Goal: Task Accomplishment & Management: Manage account settings

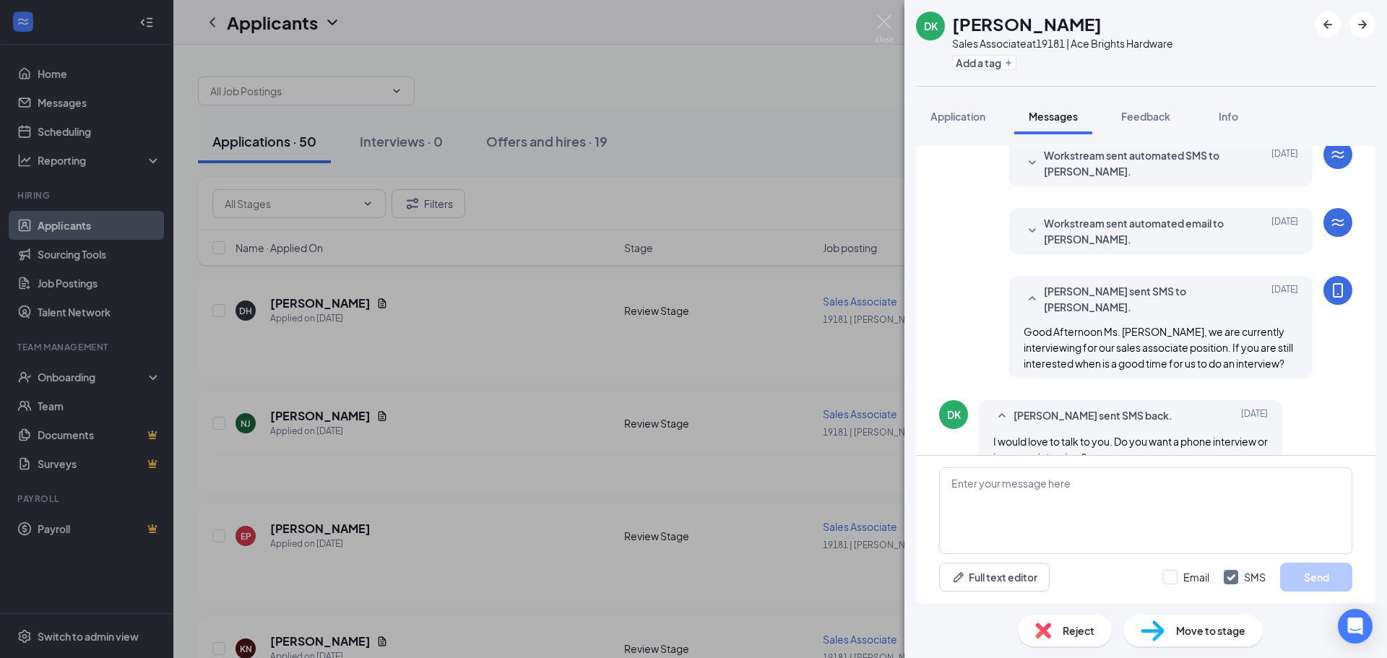
scroll to position [312, 0]
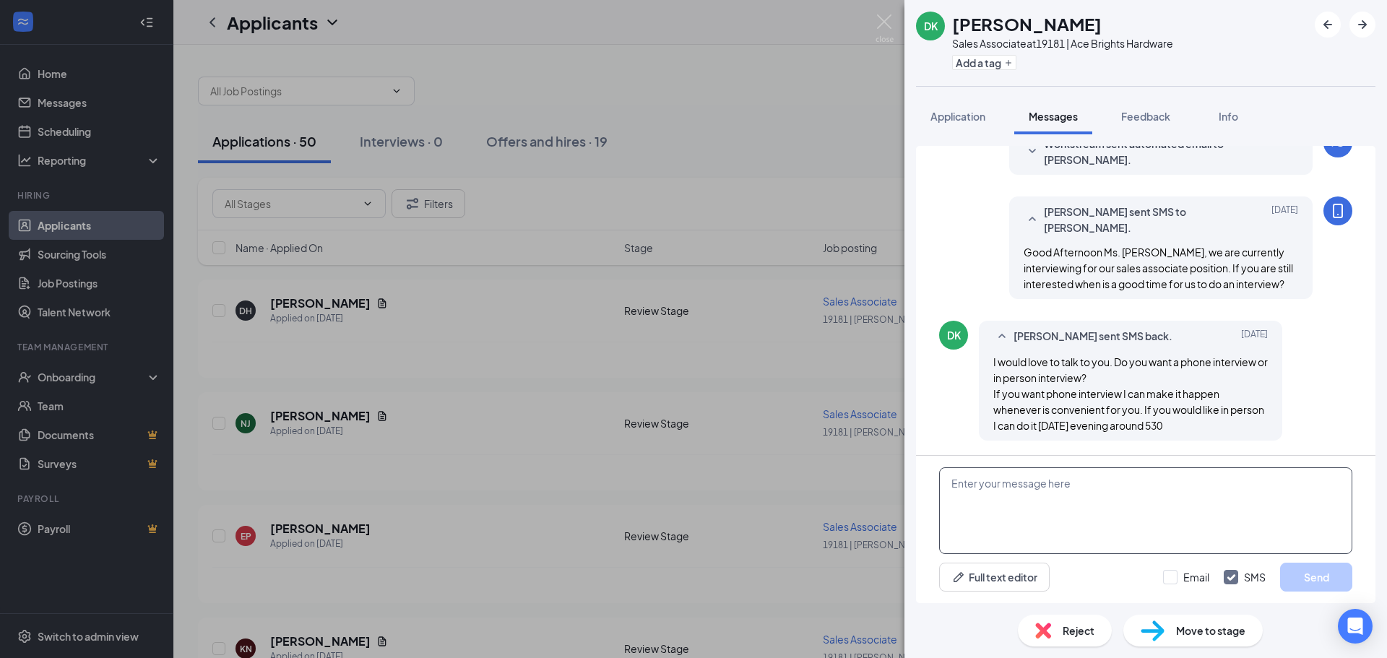
click at [1028, 490] on textarea at bounding box center [1145, 511] width 413 height 87
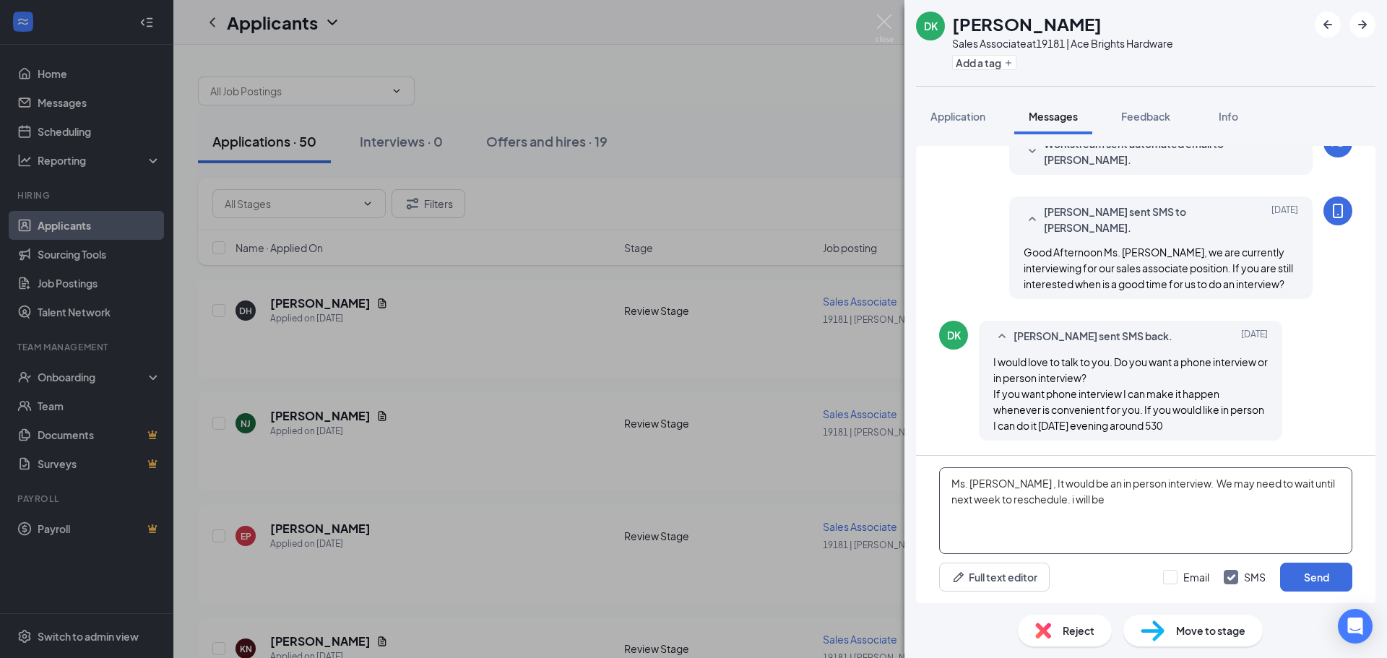
click at [1028, 500] on textarea "Ms. [PERSON_NAME] , It would be an in person interview. We may need to wait unt…" at bounding box center [1145, 511] width 413 height 87
click at [1060, 504] on textarea "Ms. [PERSON_NAME] , It would be an in person interview. We may need to wait unt…" at bounding box center [1145, 511] width 413 height 87
click at [1071, 499] on textarea "Ms. [PERSON_NAME] , It would be an in person interview. We may need to wait unt…" at bounding box center [1145, 511] width 413 height 87
click at [1075, 502] on textarea "Ms. [PERSON_NAME] , It would be an in person interview. We may need to wait unt…" at bounding box center [1145, 511] width 413 height 87
click at [1121, 500] on textarea "Ms. [PERSON_NAME] , It would be an in person interview. We may need to wait unt…" at bounding box center [1145, 511] width 413 height 87
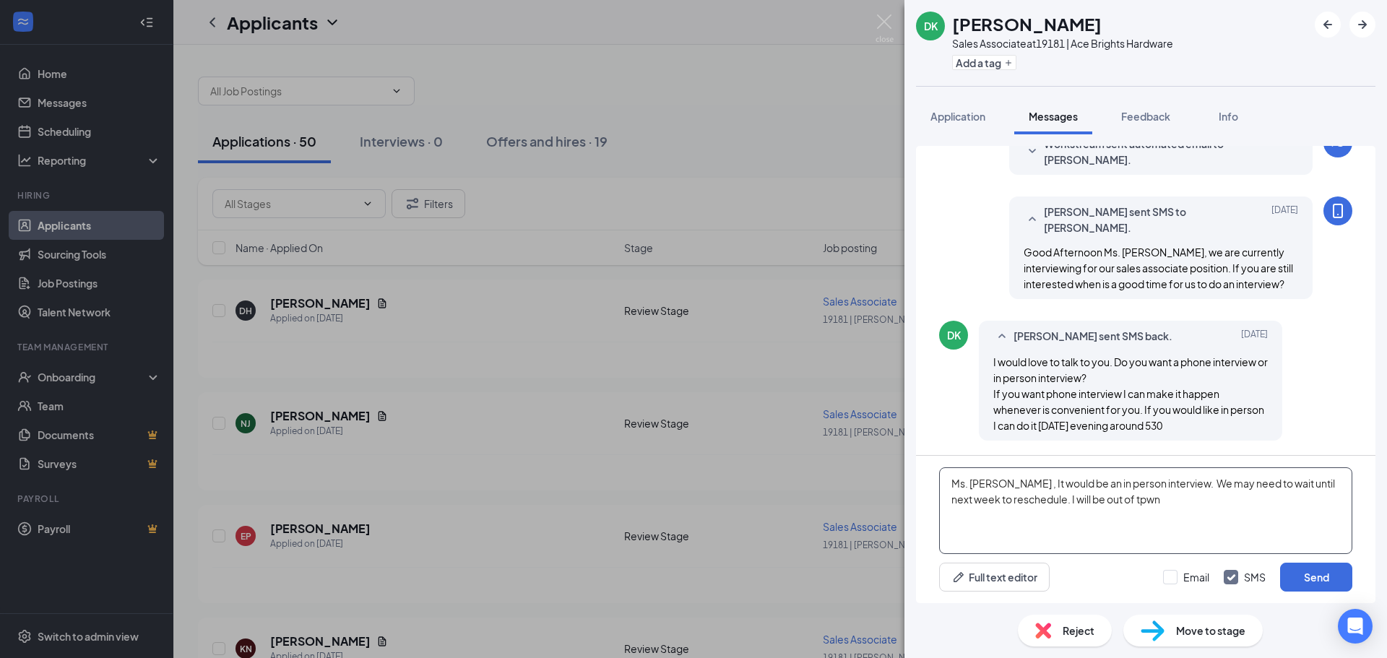
click at [1100, 500] on textarea "Ms. [PERSON_NAME] , It would be an in person interview. We may need to wait unt…" at bounding box center [1145, 511] width 413 height 87
click at [1122, 504] on textarea "Ms. [PERSON_NAME] , It would be an in person interview. We may need to wait unt…" at bounding box center [1145, 511] width 413 height 87
click at [1290, 481] on textarea "Ms. [PERSON_NAME] , It would be an in person interview. We may need to wait unt…" at bounding box center [1145, 511] width 413 height 87
click at [1045, 499] on textarea "Ms. [PERSON_NAME] , It would be an in person interview. We may need to schedule…" at bounding box center [1145, 511] width 413 height 87
click at [1293, 500] on textarea "Ms. [PERSON_NAME] , It would be an in person interview. We may need to schedule…" at bounding box center [1145, 511] width 413 height 87
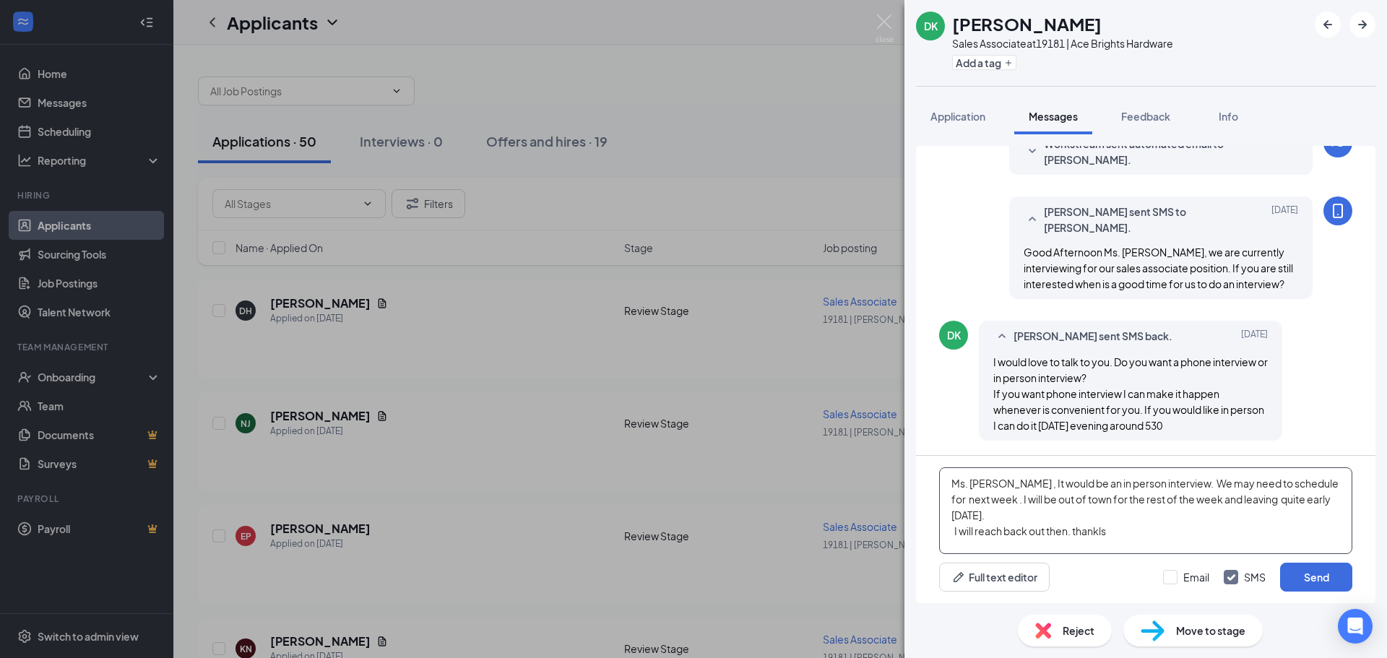
click at [1080, 521] on textarea "Ms. [PERSON_NAME] , It would be an in person interview. We may need to schedule…" at bounding box center [1145, 511] width 413 height 87
click at [1105, 515] on textarea "Ms. [PERSON_NAME] , It would be an in person interview. We may need to schedule…" at bounding box center [1145, 511] width 413 height 87
type textarea "Ms. [PERSON_NAME] , It would be an in person interview. We may need to schedule…"
click at [1310, 573] on button "Send" at bounding box center [1317, 577] width 72 height 29
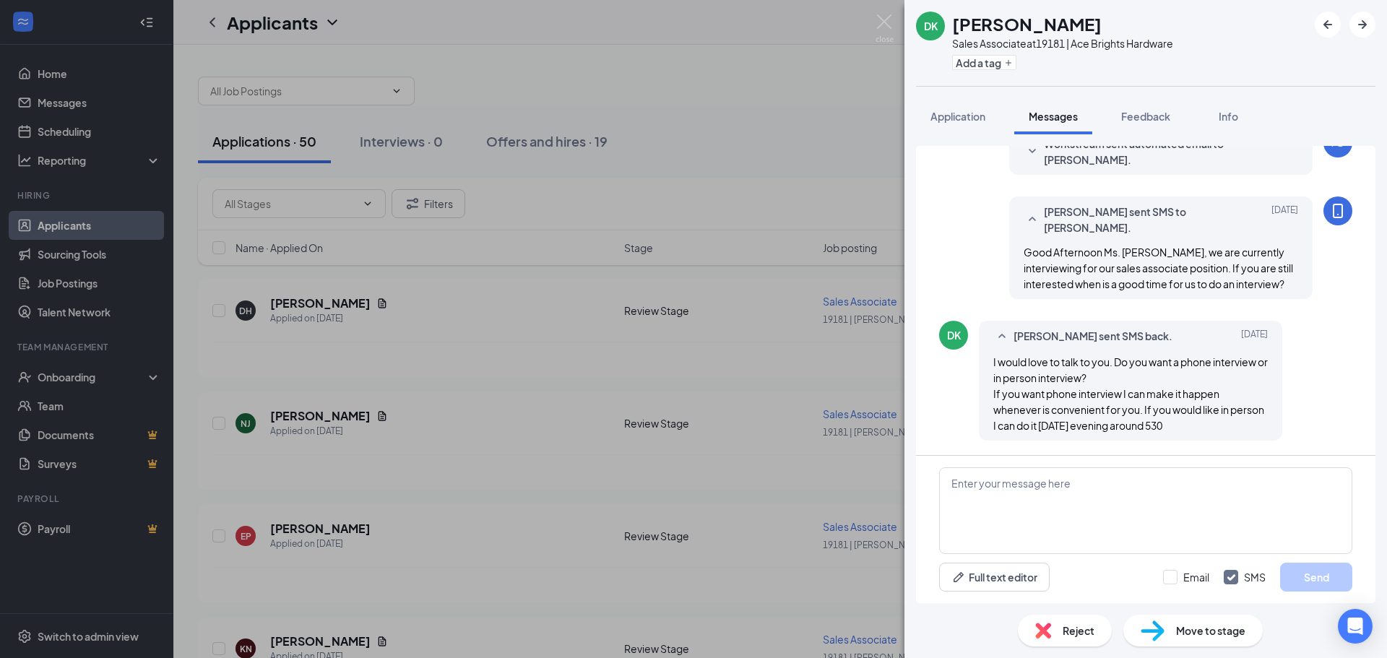
scroll to position [452, 0]
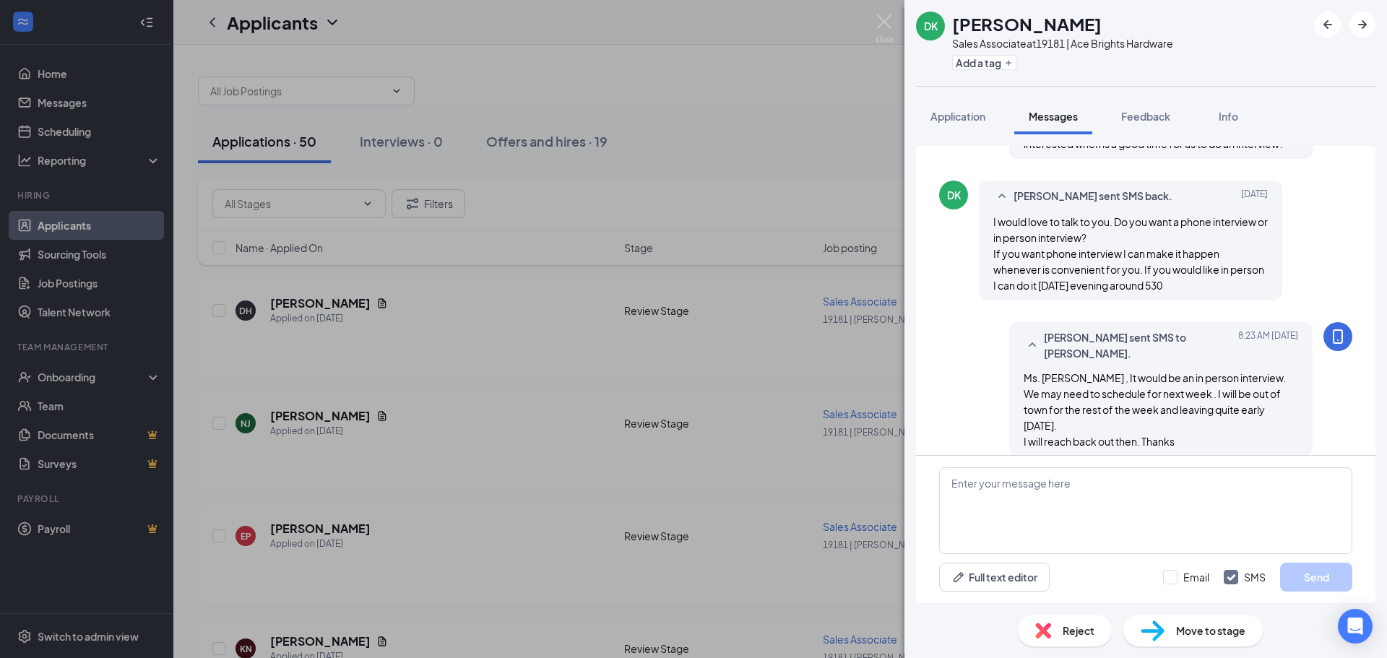
click at [777, 507] on div "DK [PERSON_NAME] Sales Associate at 19181 | Ace Brights Hardware Add a tag Appl…" at bounding box center [693, 329] width 1387 height 658
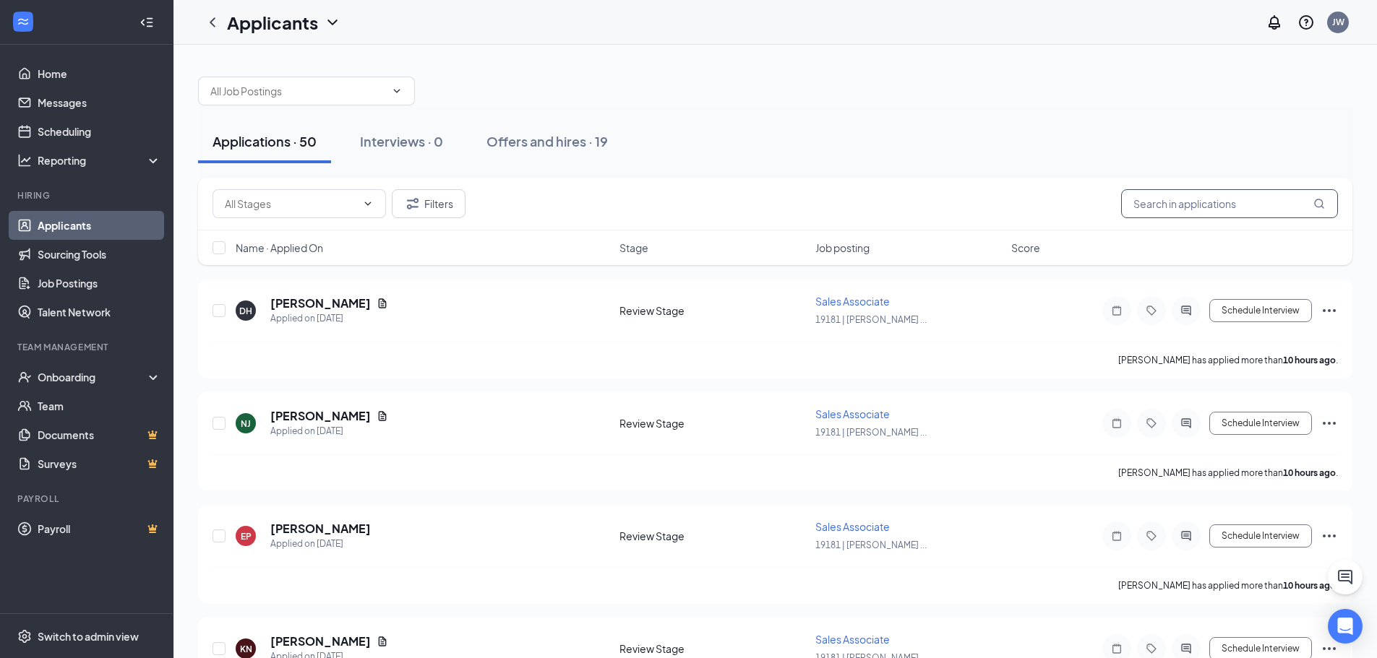
click at [1180, 204] on input "text" at bounding box center [1229, 203] width 217 height 29
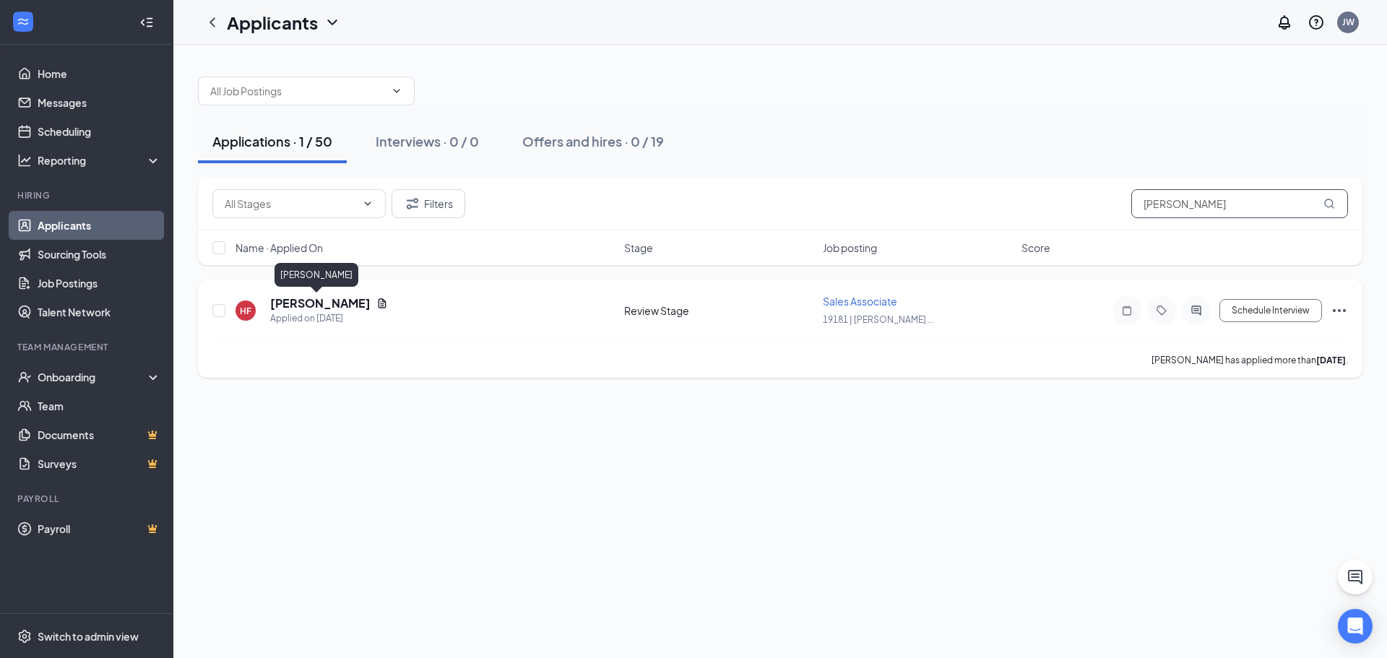
type input "[PERSON_NAME]"
click at [324, 305] on h5 "[PERSON_NAME]" at bounding box center [320, 304] width 100 height 16
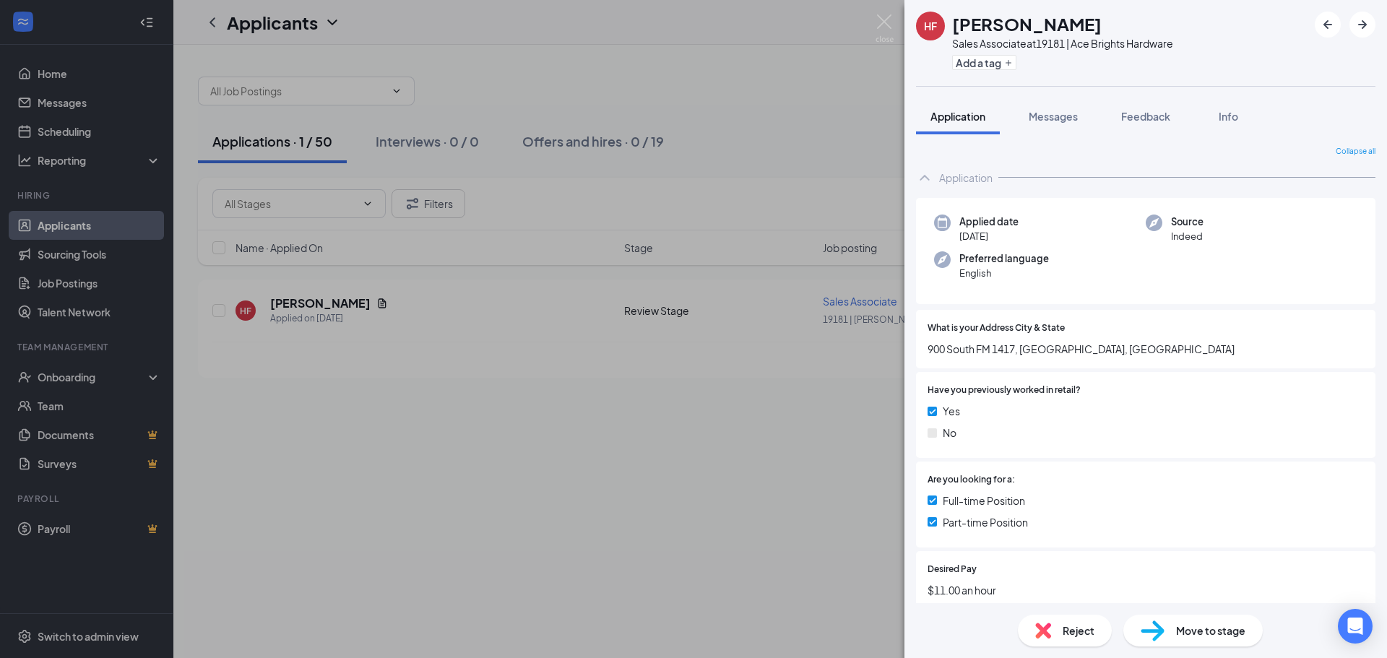
click at [1073, 633] on span "Reject" at bounding box center [1079, 631] width 32 height 16
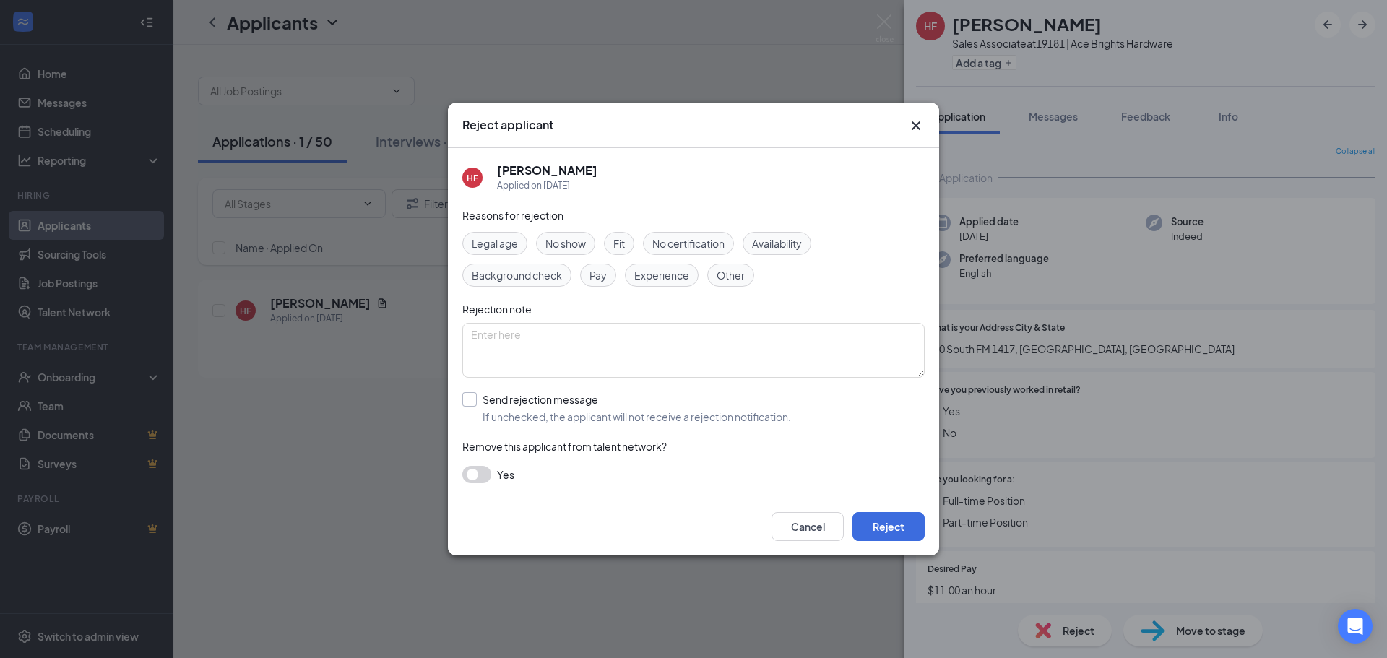
click at [465, 401] on input "Send rejection message If unchecked, the applicant will not receive a rejection…" at bounding box center [626, 408] width 329 height 32
checkbox input "true"
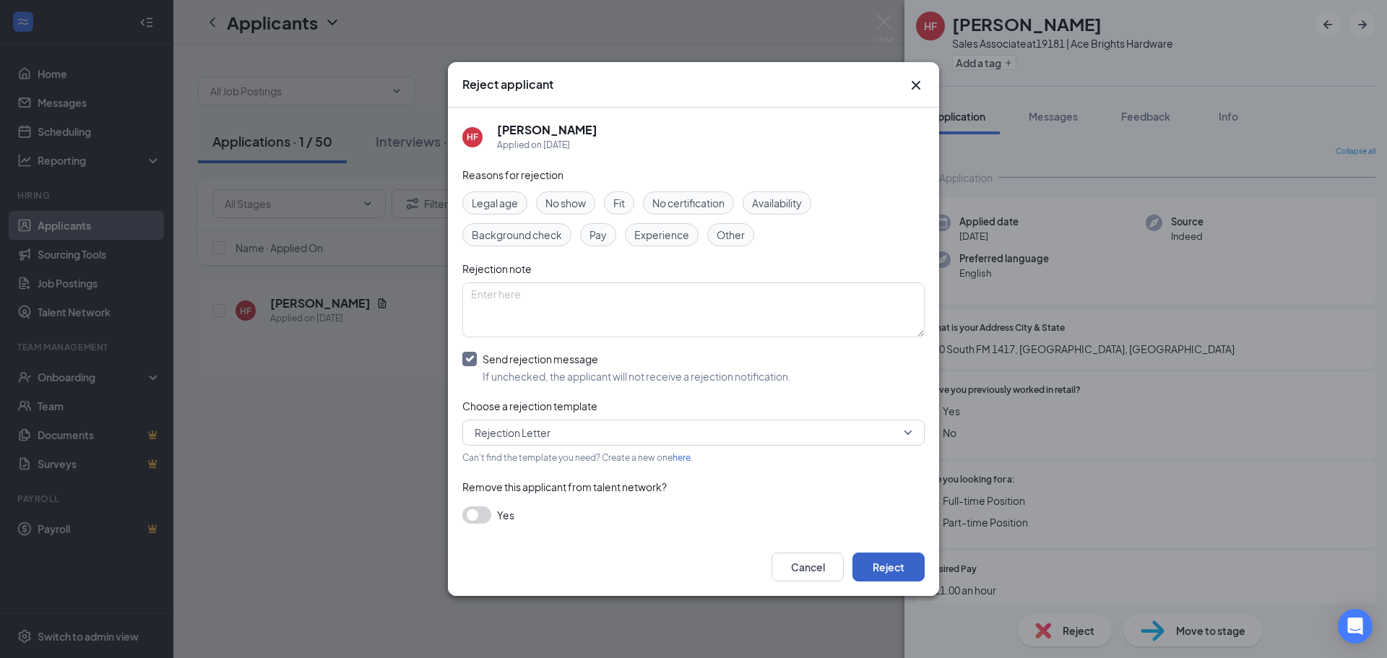
click at [875, 566] on button "Reject" at bounding box center [889, 567] width 72 height 29
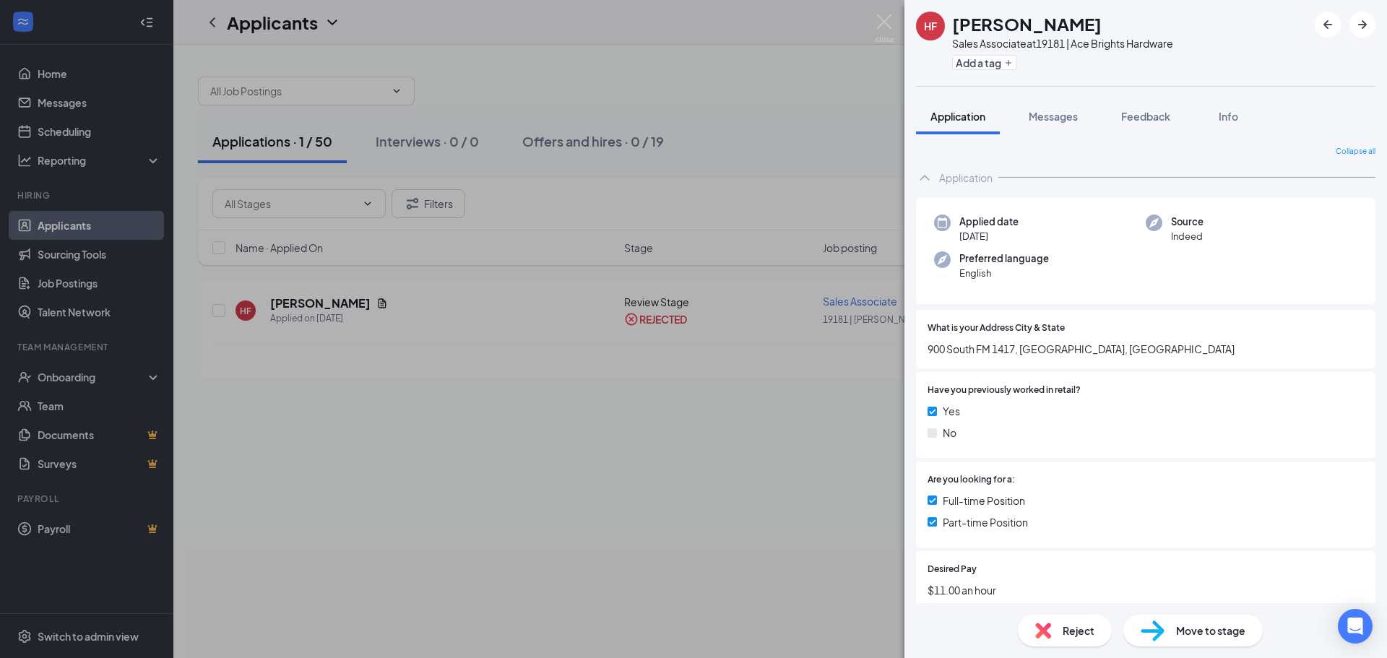
click at [792, 350] on div "HF [PERSON_NAME] Sales Associate at 19181 | Ace Brights Hardware Add a tag Appl…" at bounding box center [693, 329] width 1387 height 658
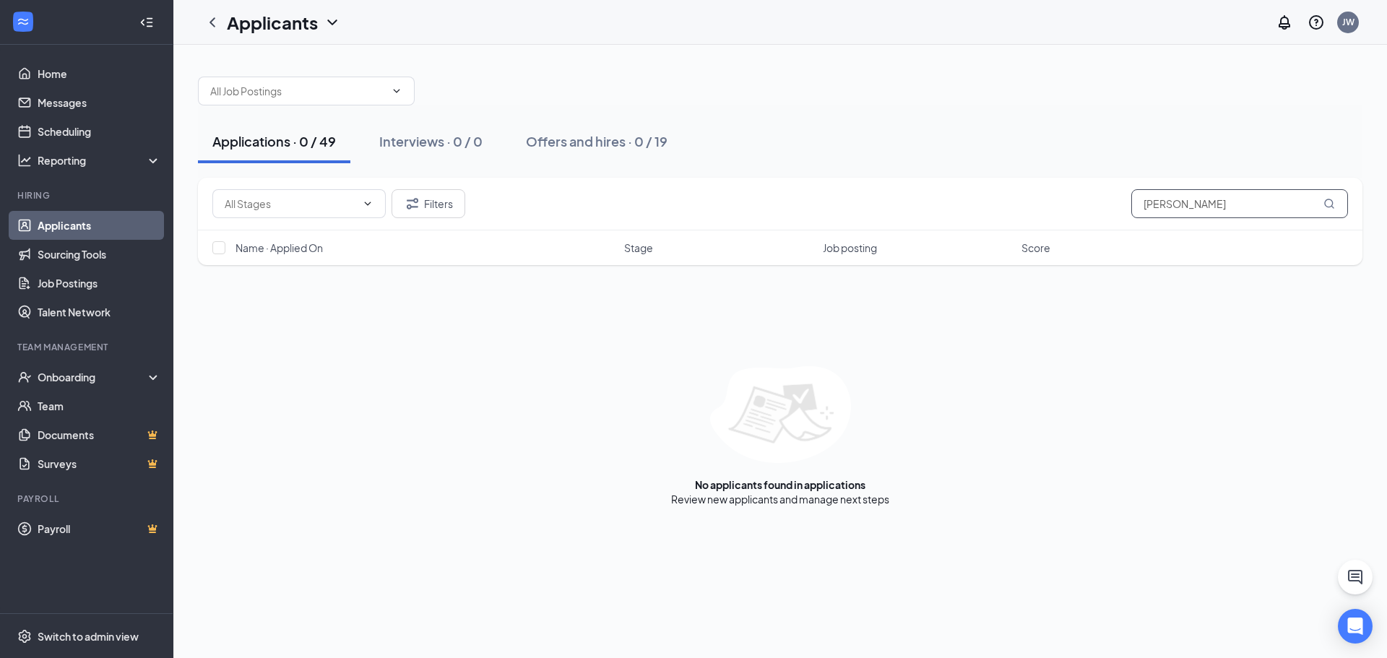
click at [1202, 199] on input "[PERSON_NAME]" at bounding box center [1240, 203] width 217 height 29
type input "h"
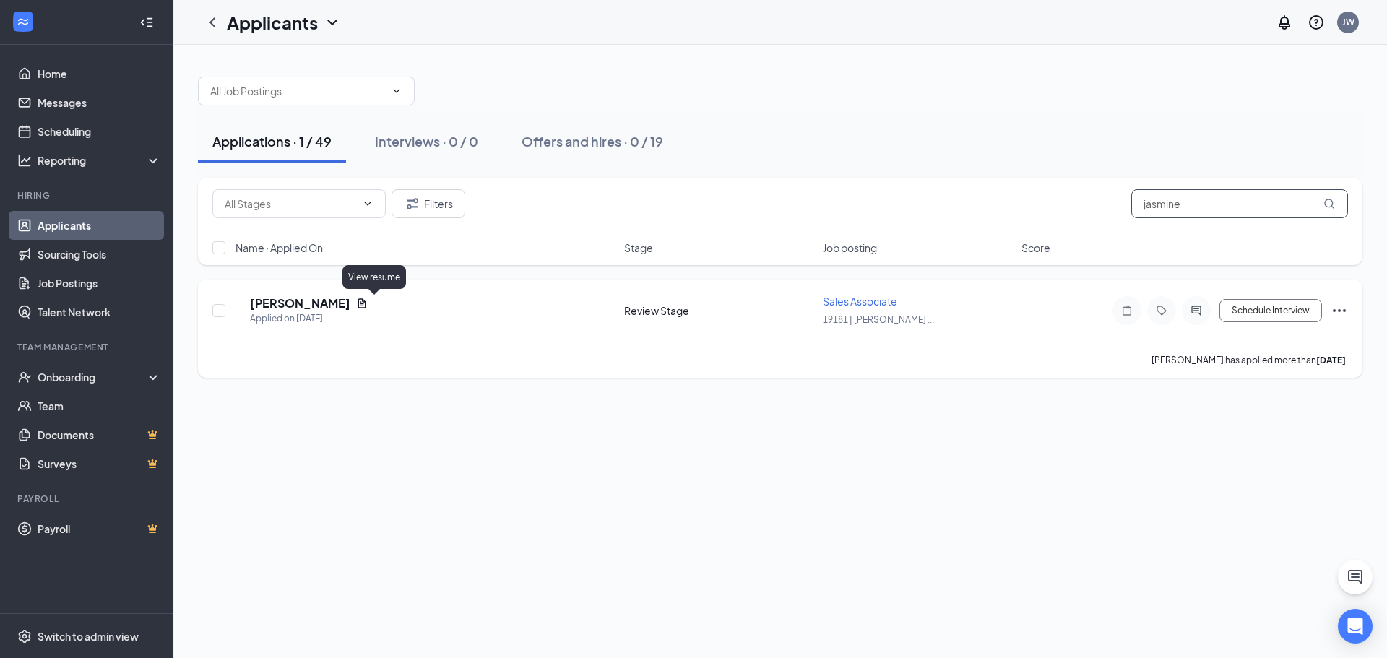
type input "jasmine"
click at [368, 305] on icon "Document" at bounding box center [362, 304] width 12 height 12
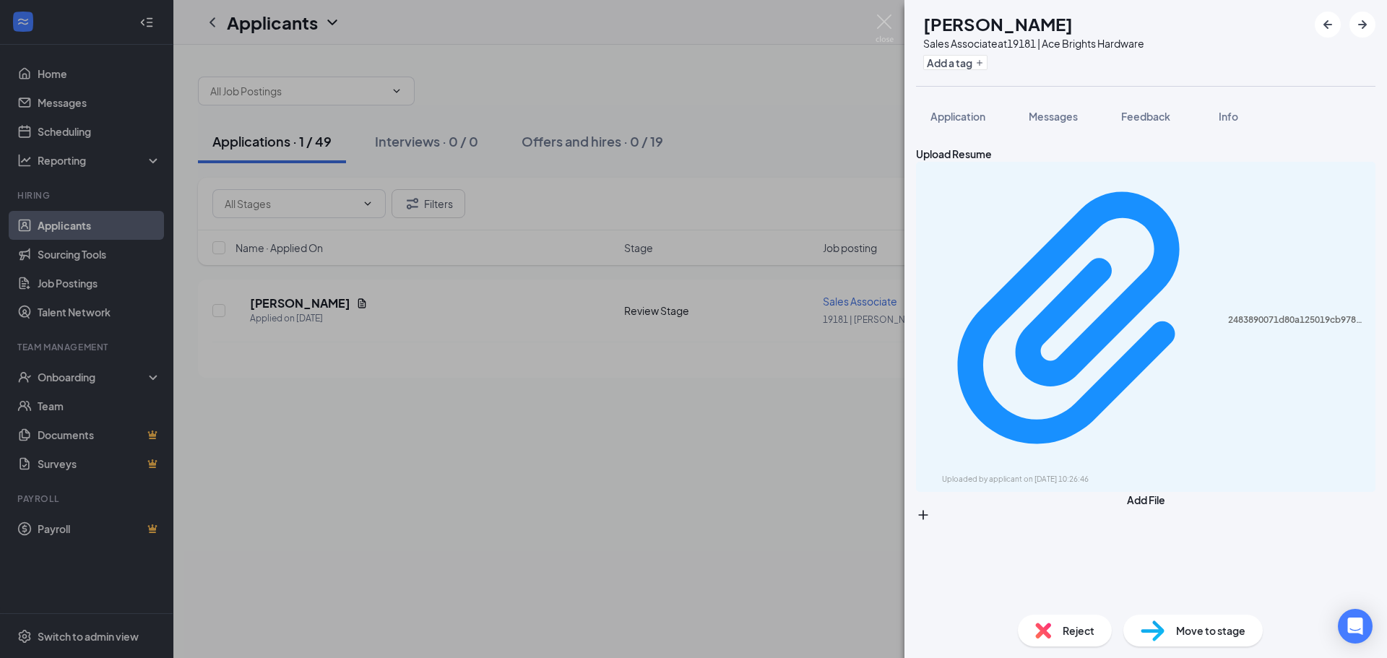
click at [1078, 631] on span "Reject" at bounding box center [1079, 631] width 32 height 16
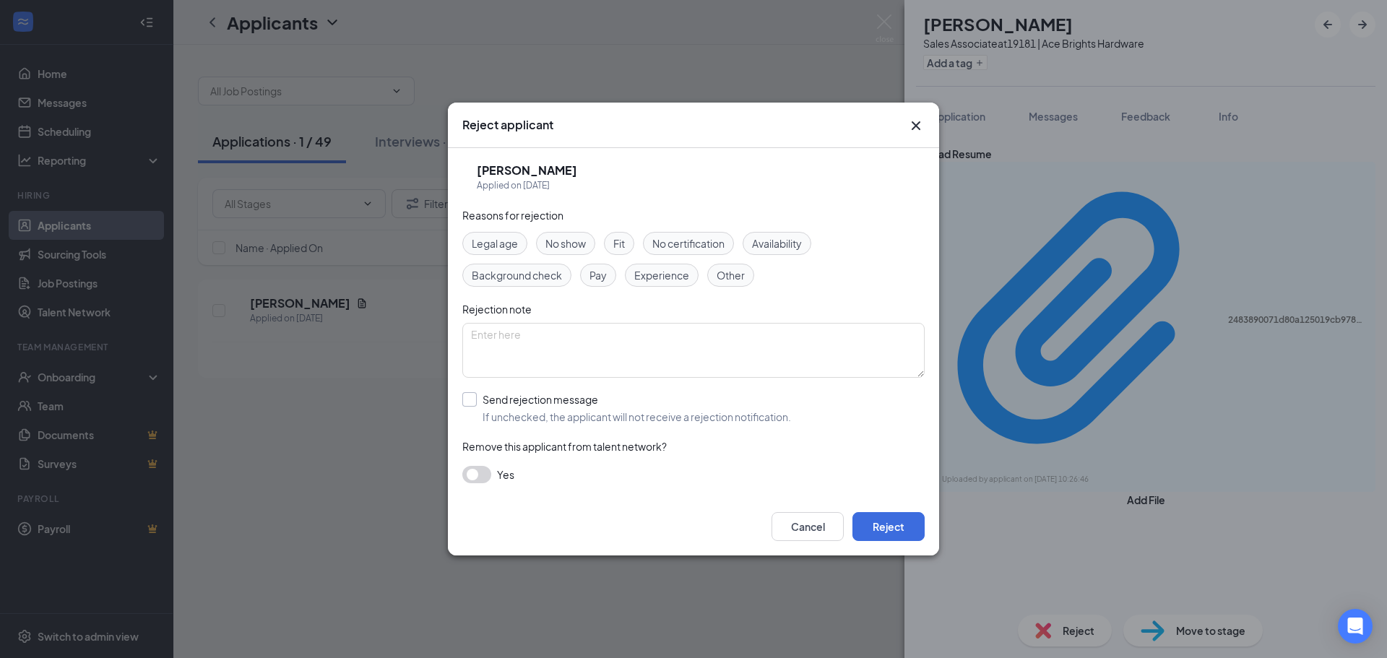
click at [465, 397] on input "Send rejection message If unchecked, the applicant will not receive a rejection…" at bounding box center [626, 408] width 329 height 32
checkbox input "true"
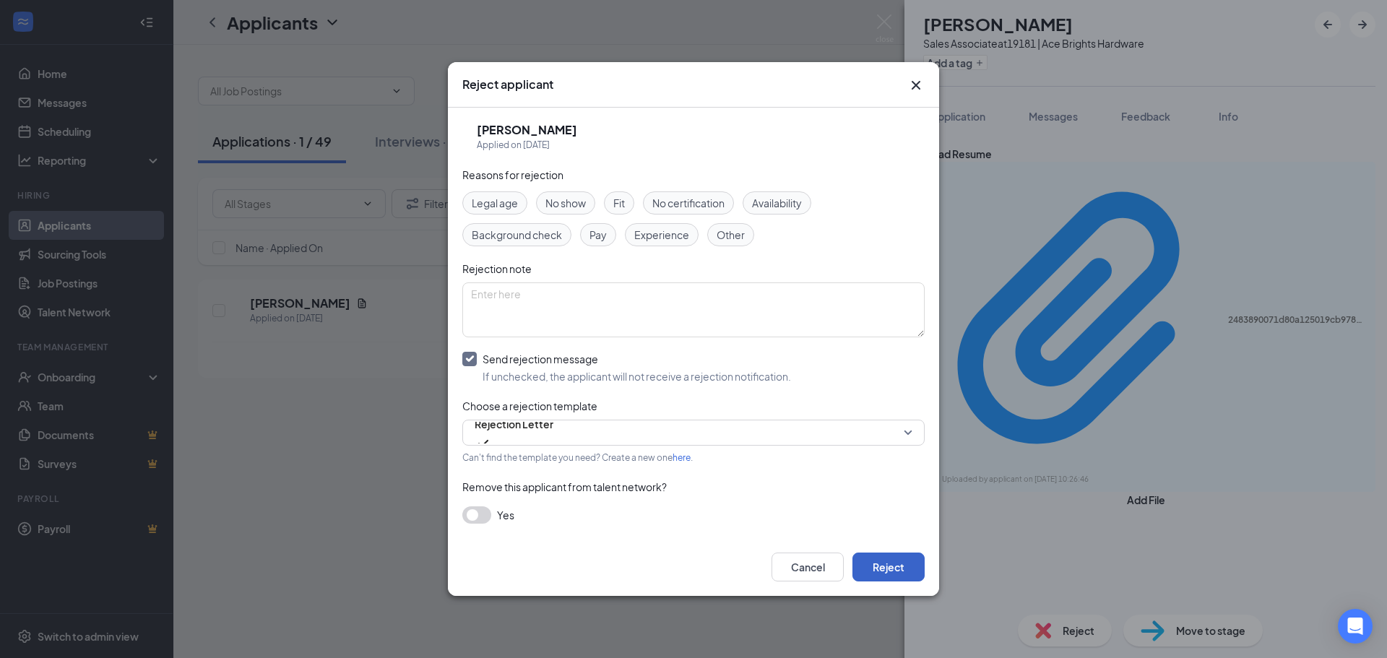
click at [877, 567] on button "Reject" at bounding box center [889, 567] width 72 height 29
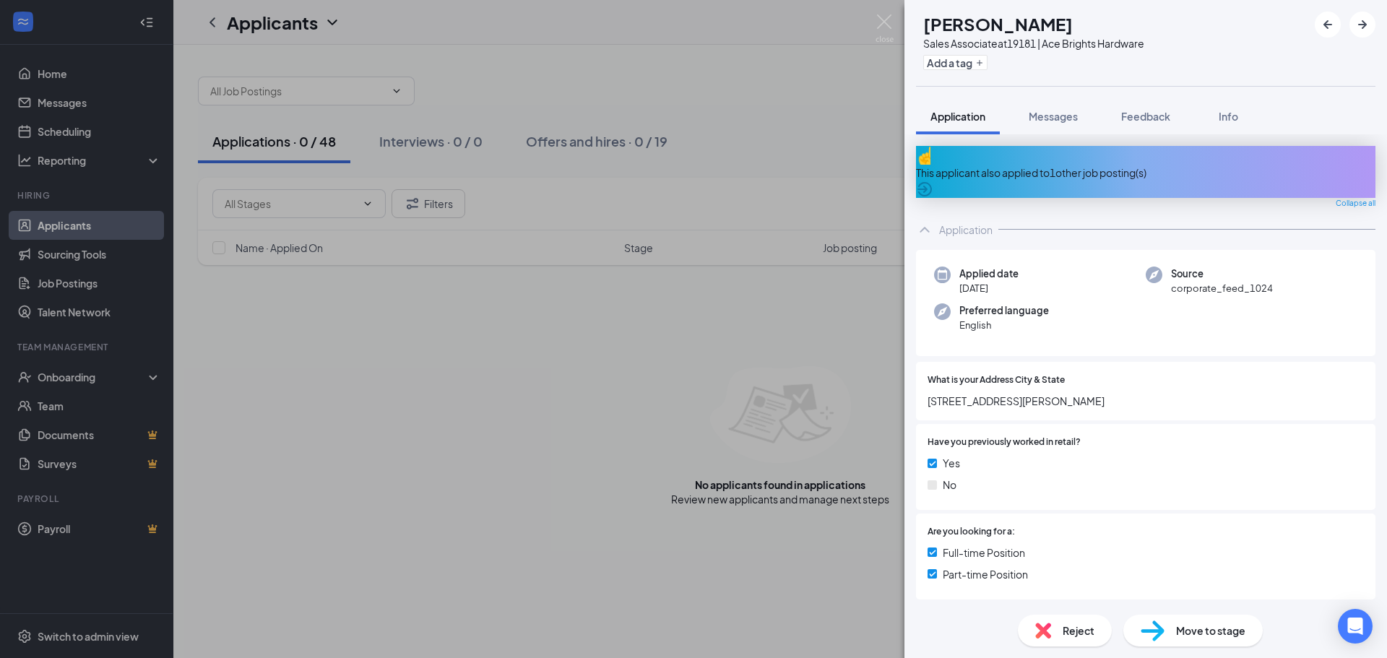
click at [693, 365] on div "[PERSON_NAME] [PERSON_NAME] Sales Associate at 19181 | Ace Brights Hardware Add…" at bounding box center [693, 329] width 1387 height 658
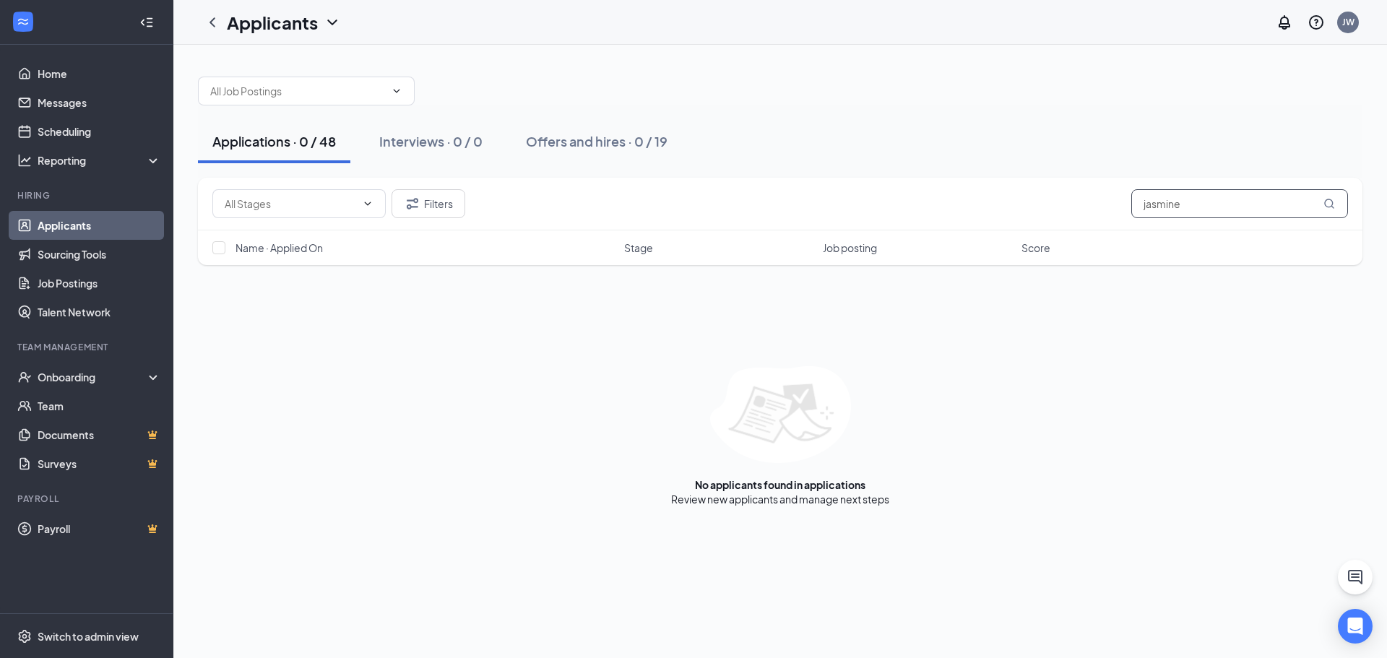
drag, startPoint x: 1199, startPoint y: 211, endPoint x: 977, endPoint y: 249, distance: 225.0
click at [1056, 235] on div "Filters jasmine Name · Applied On Stage Job posting Score" at bounding box center [780, 221] width 1165 height 87
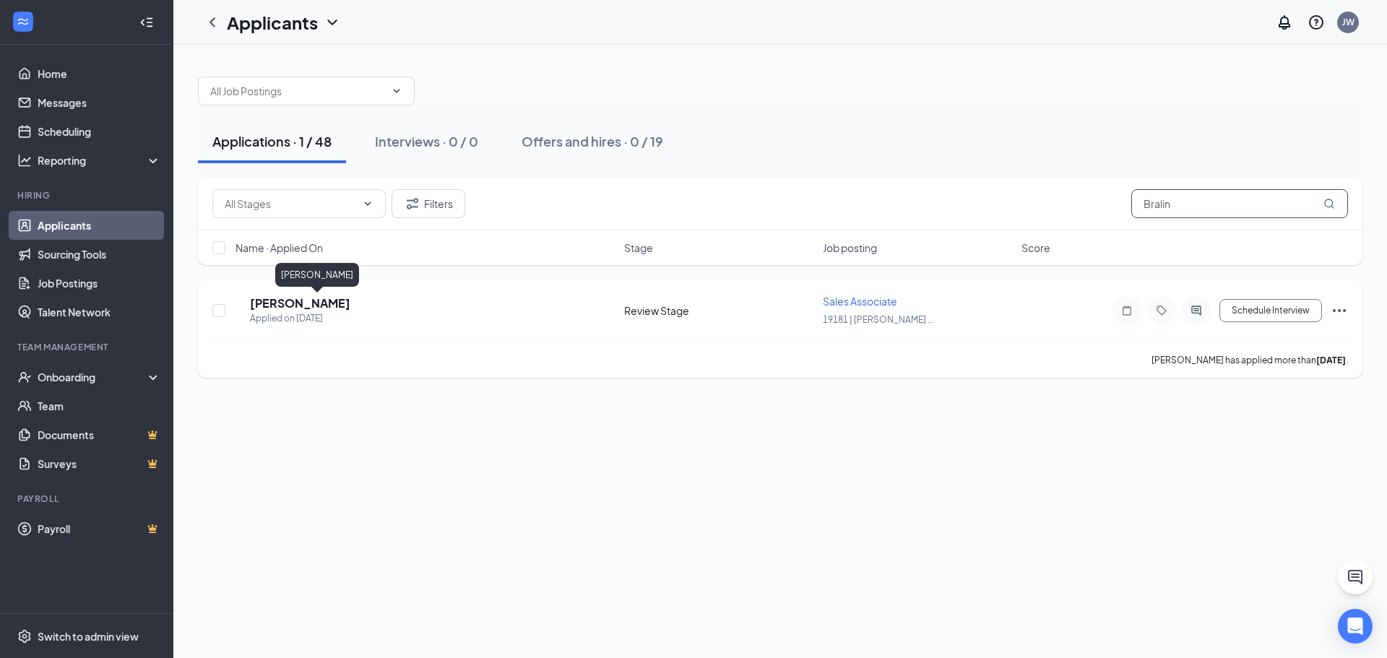
type input "Bralin"
click at [340, 303] on h5 "[PERSON_NAME]" at bounding box center [300, 304] width 100 height 16
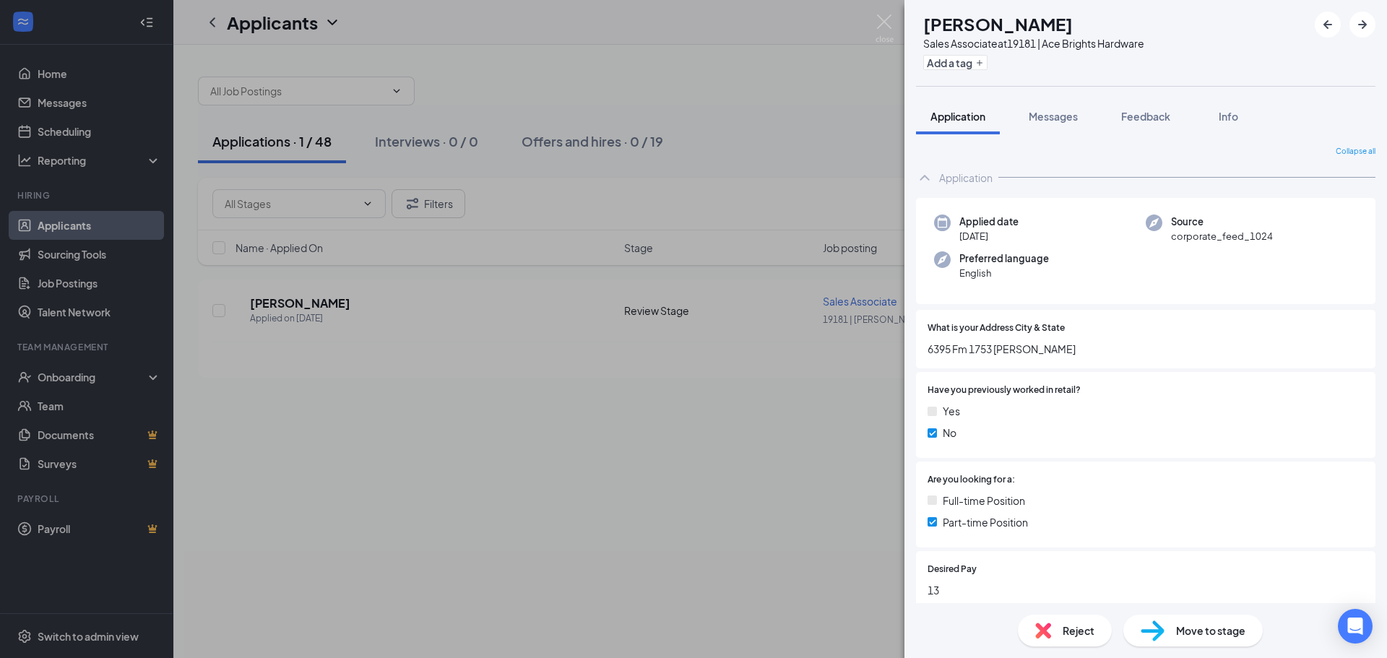
click at [1083, 632] on span "Reject" at bounding box center [1079, 631] width 32 height 16
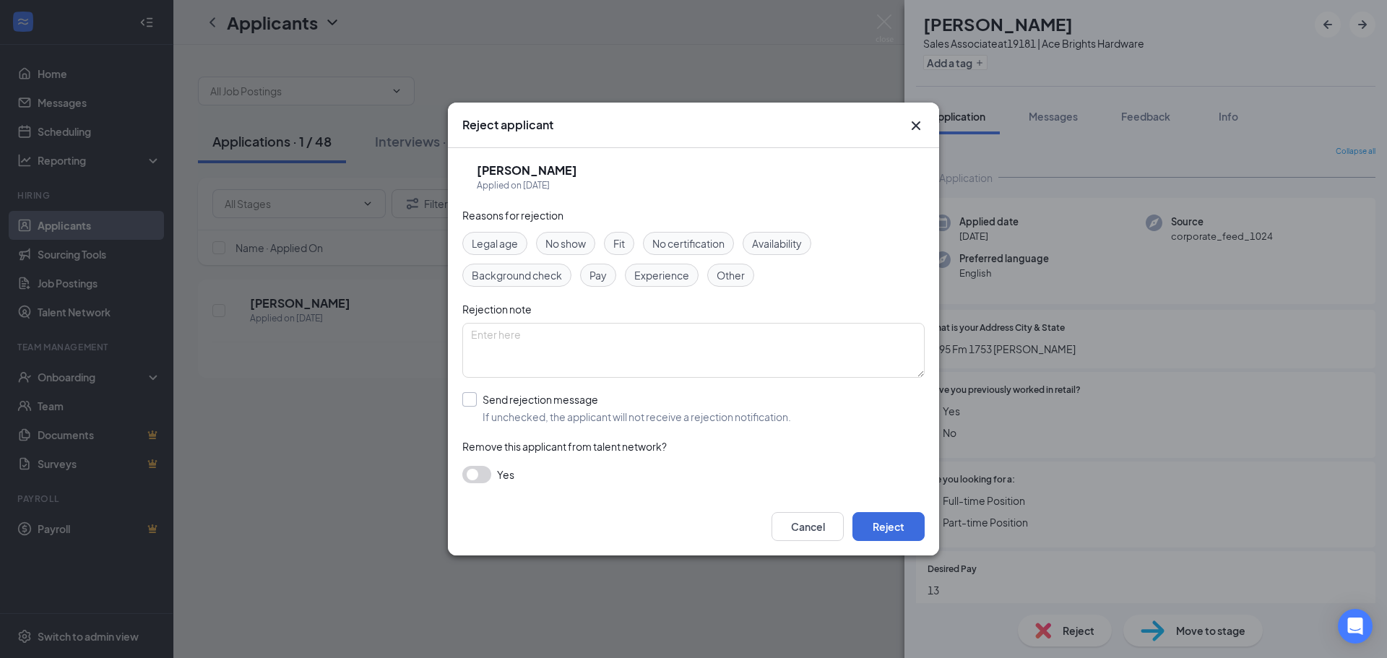
click at [472, 401] on input "Send rejection message If unchecked, the applicant will not receive a rejection…" at bounding box center [626, 408] width 329 height 32
checkbox input "true"
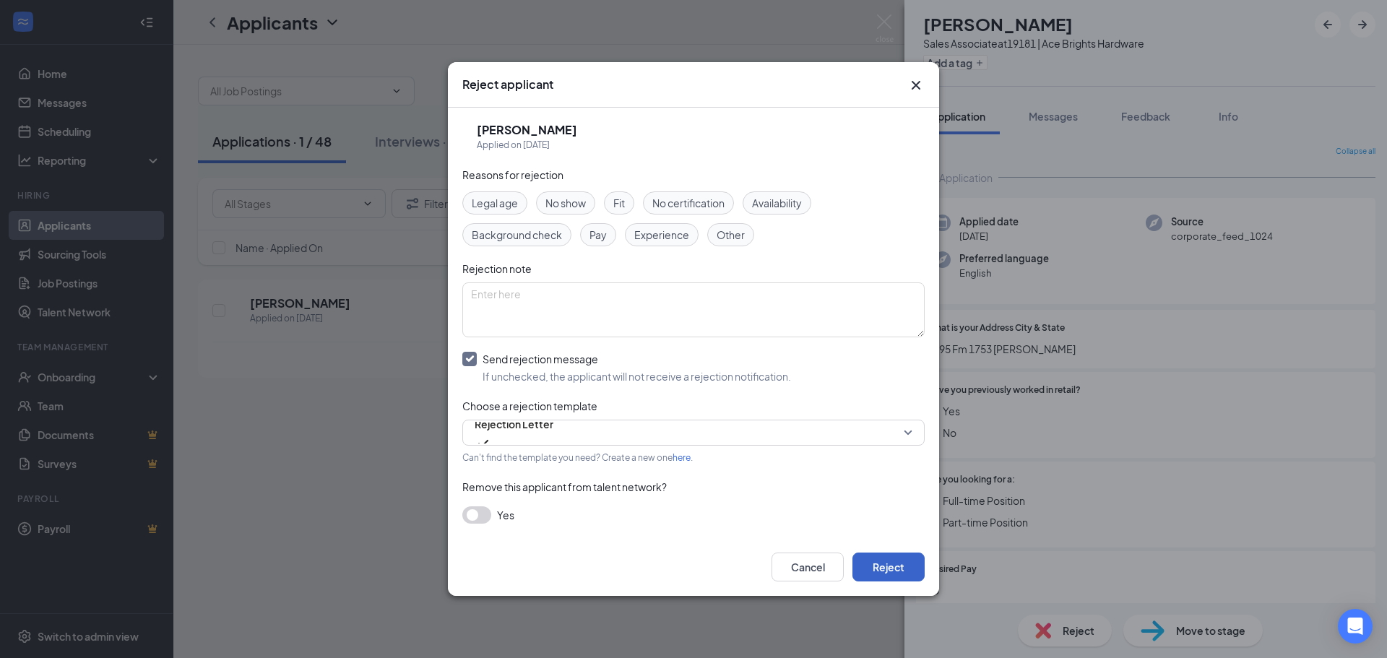
click at [885, 567] on button "Reject" at bounding box center [889, 567] width 72 height 29
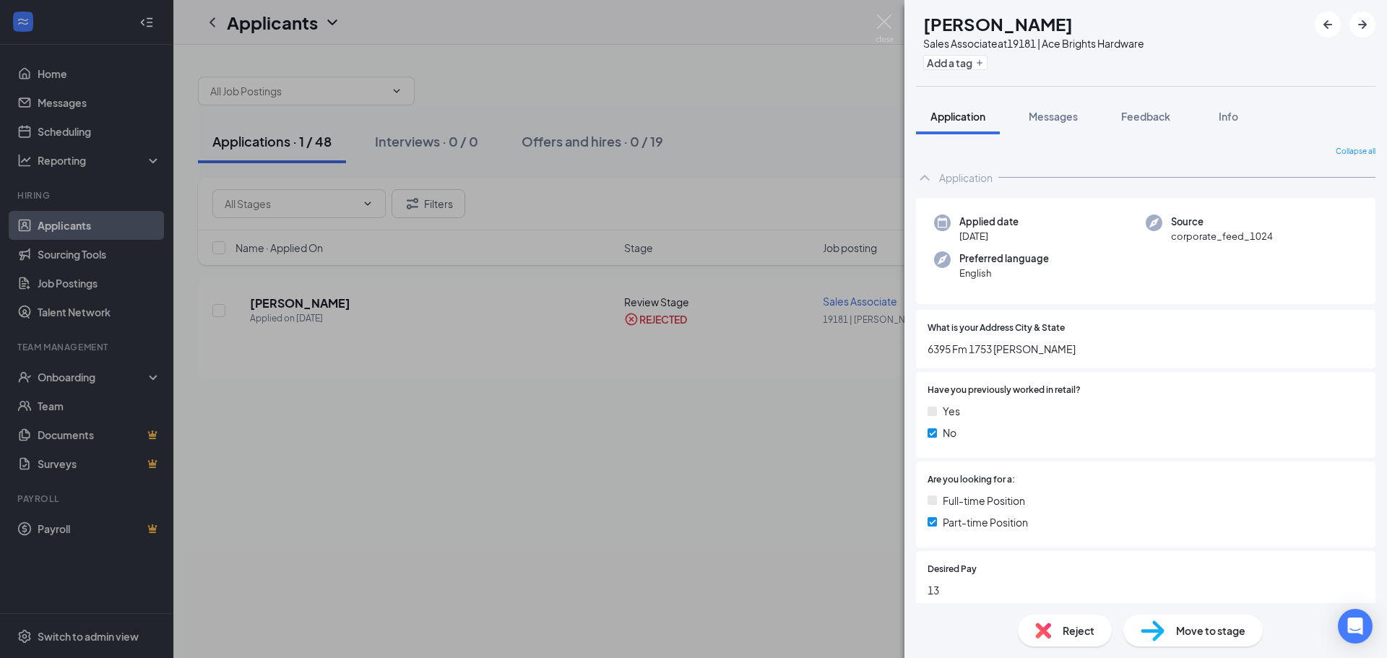
click at [766, 497] on div "BT [PERSON_NAME] Sales Associate at 19181 | Ace Brights Hardware Add a tag Appl…" at bounding box center [693, 329] width 1387 height 658
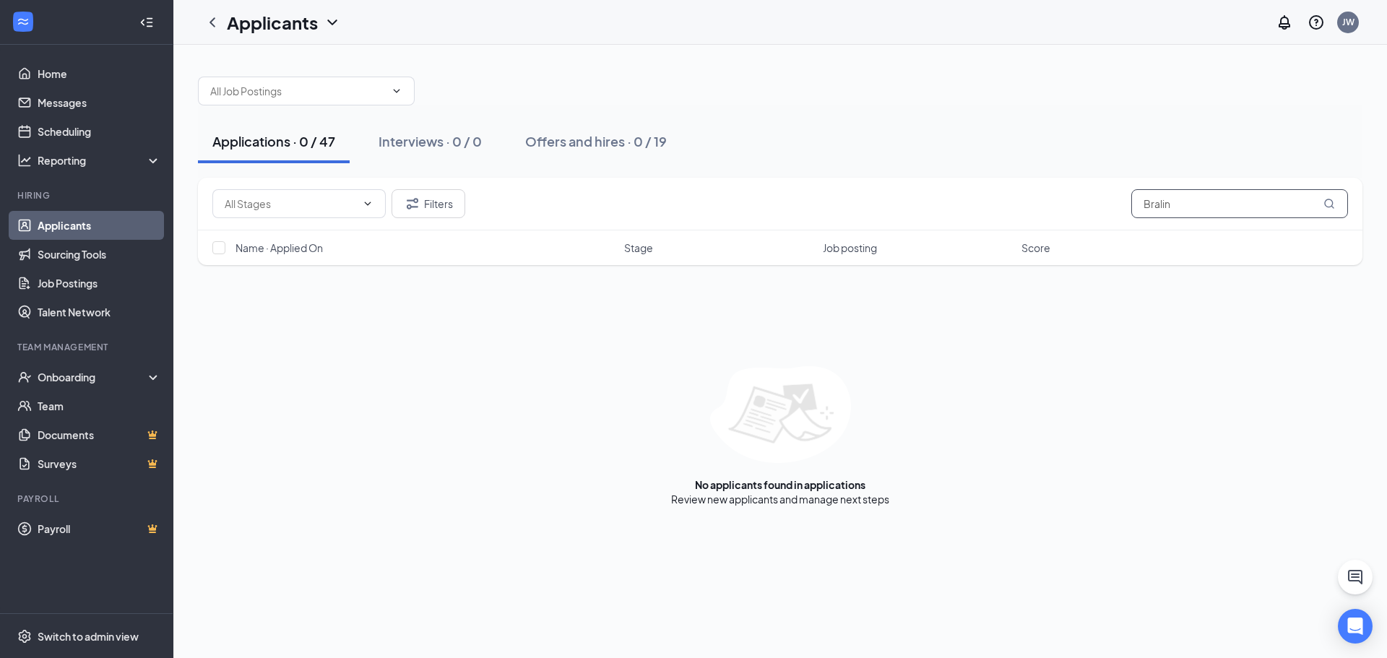
drag, startPoint x: 1163, startPoint y: 205, endPoint x: 1026, endPoint y: 221, distance: 137.5
click at [1111, 212] on div "Filters Bralin" at bounding box center [780, 203] width 1136 height 29
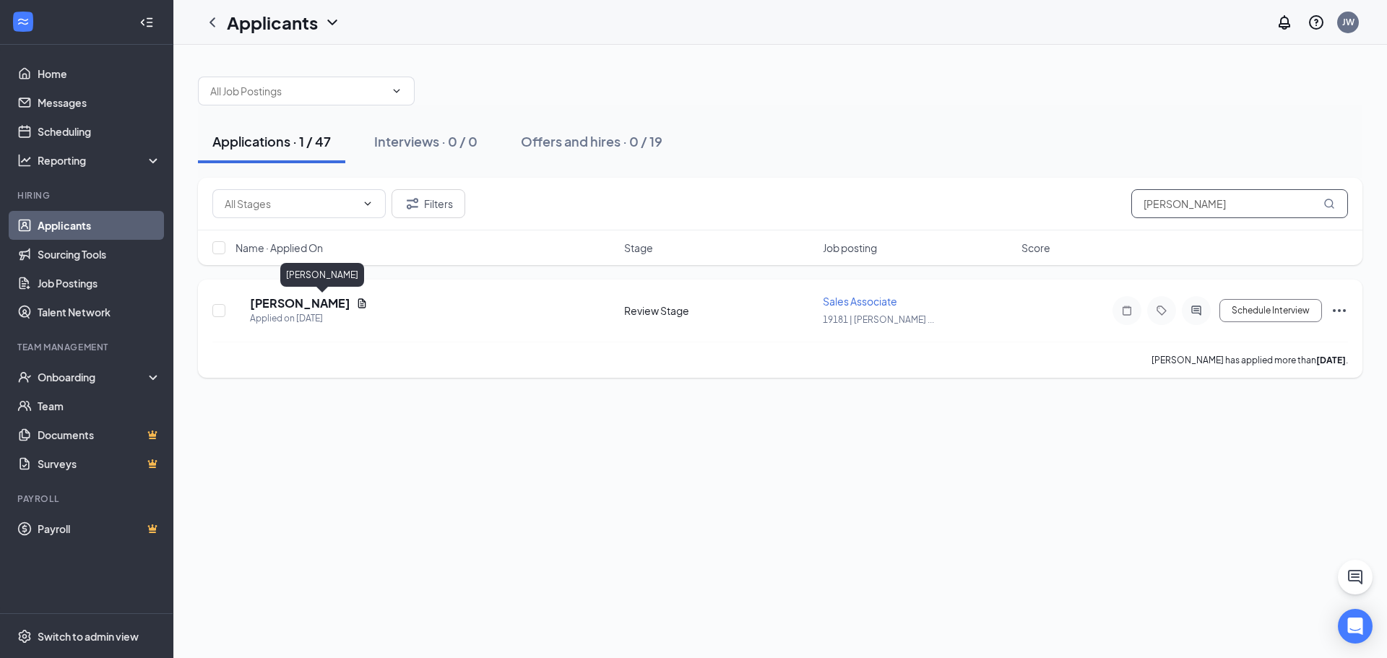
type input "[PERSON_NAME]"
click at [350, 301] on h5 "[PERSON_NAME]" at bounding box center [300, 304] width 100 height 16
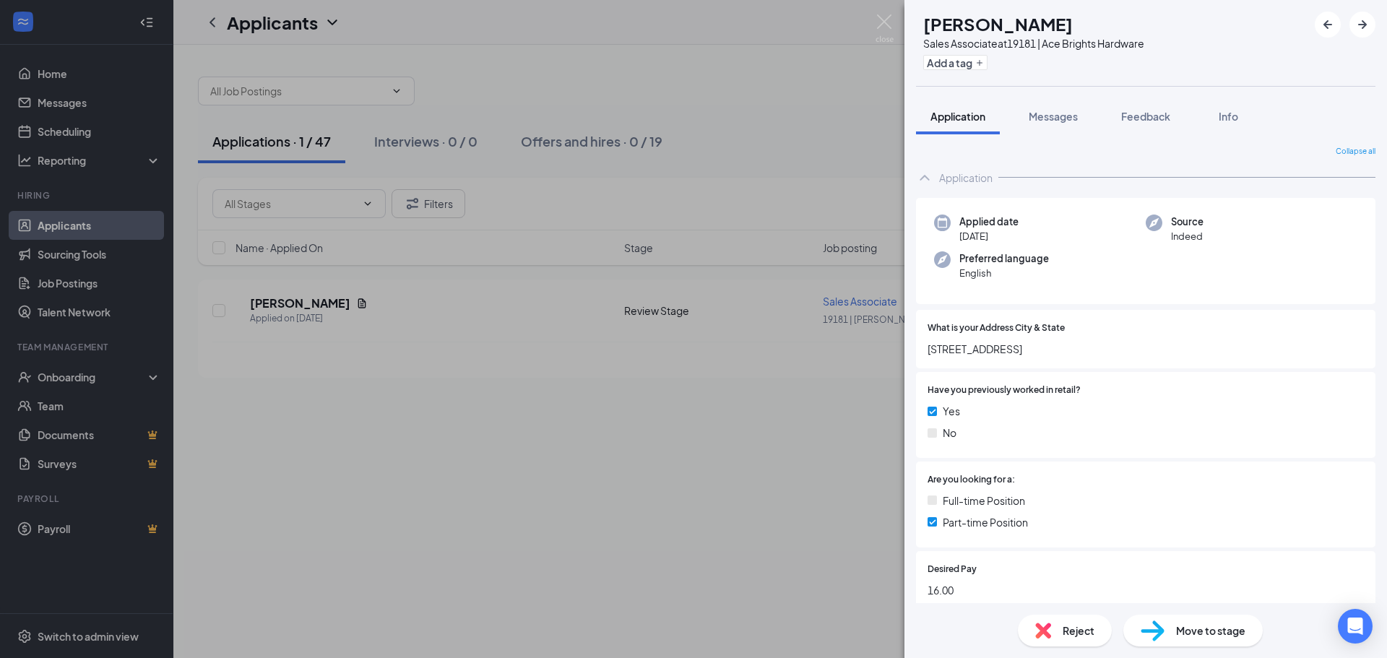
click at [1077, 636] on span "Reject" at bounding box center [1079, 631] width 32 height 16
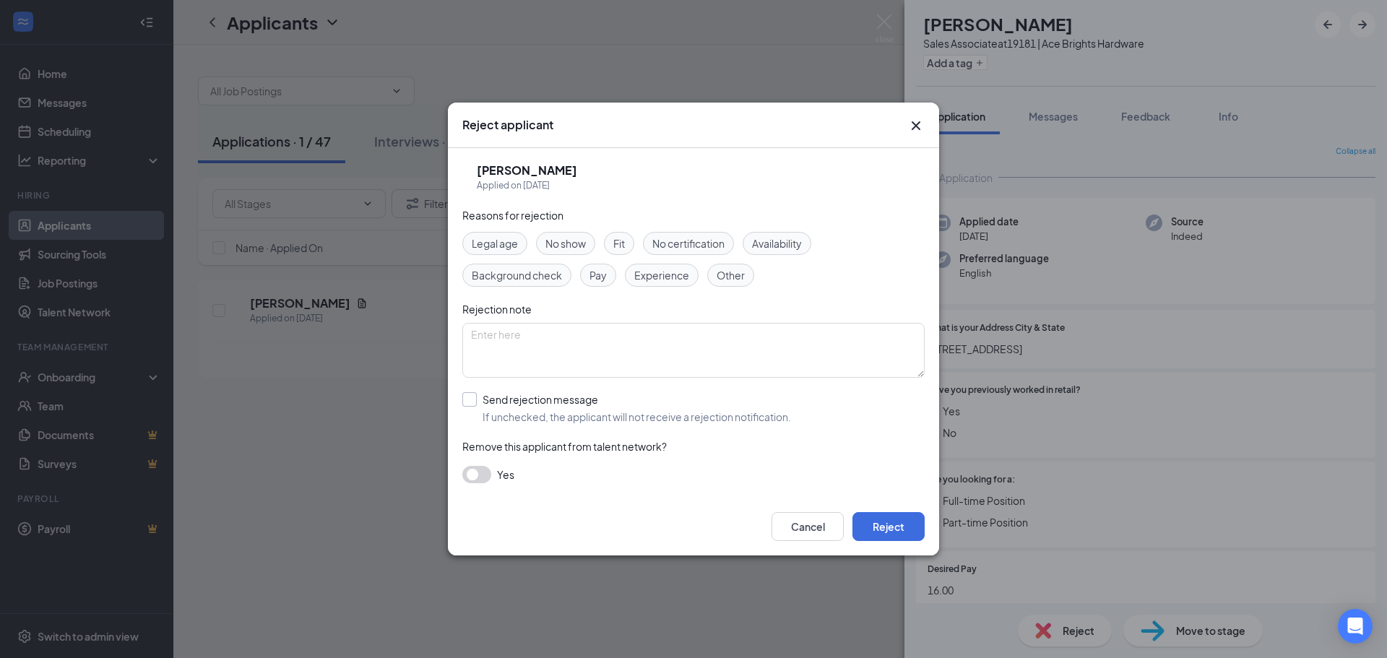
click at [467, 397] on input "Send rejection message If unchecked, the applicant will not receive a rejection…" at bounding box center [626, 408] width 329 height 32
checkbox input "true"
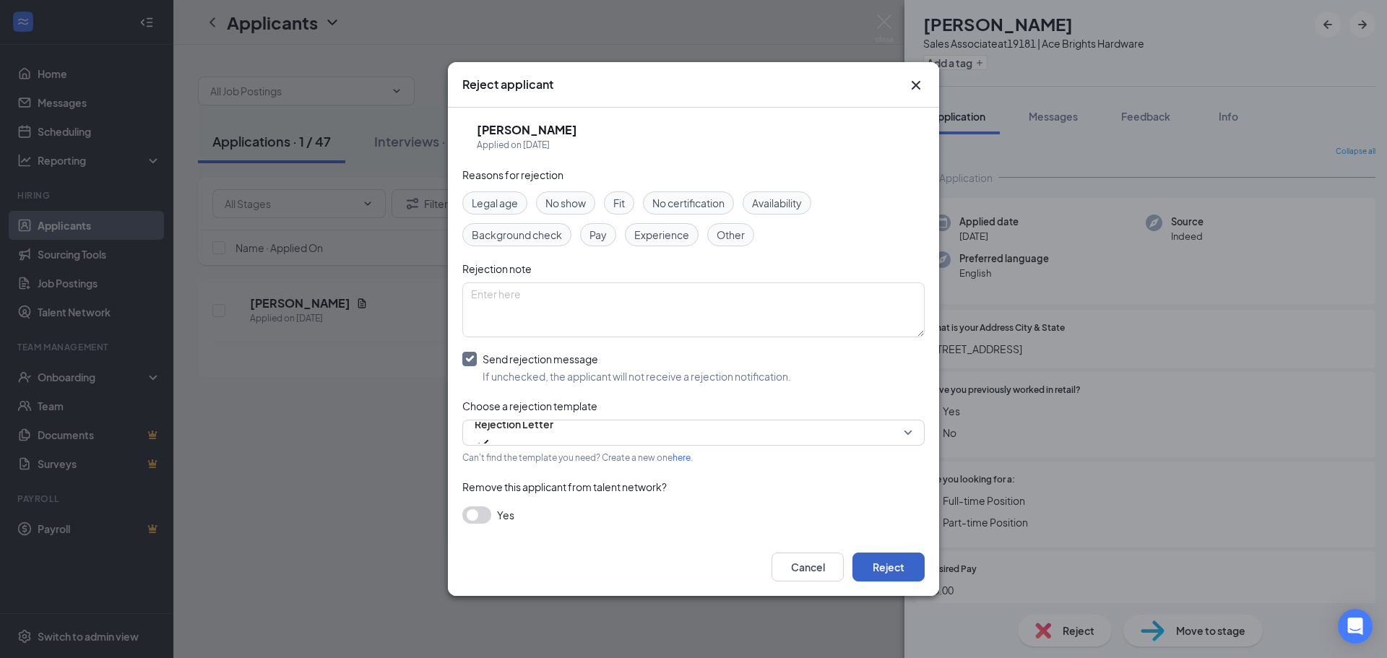
click at [891, 575] on button "Reject" at bounding box center [889, 567] width 72 height 29
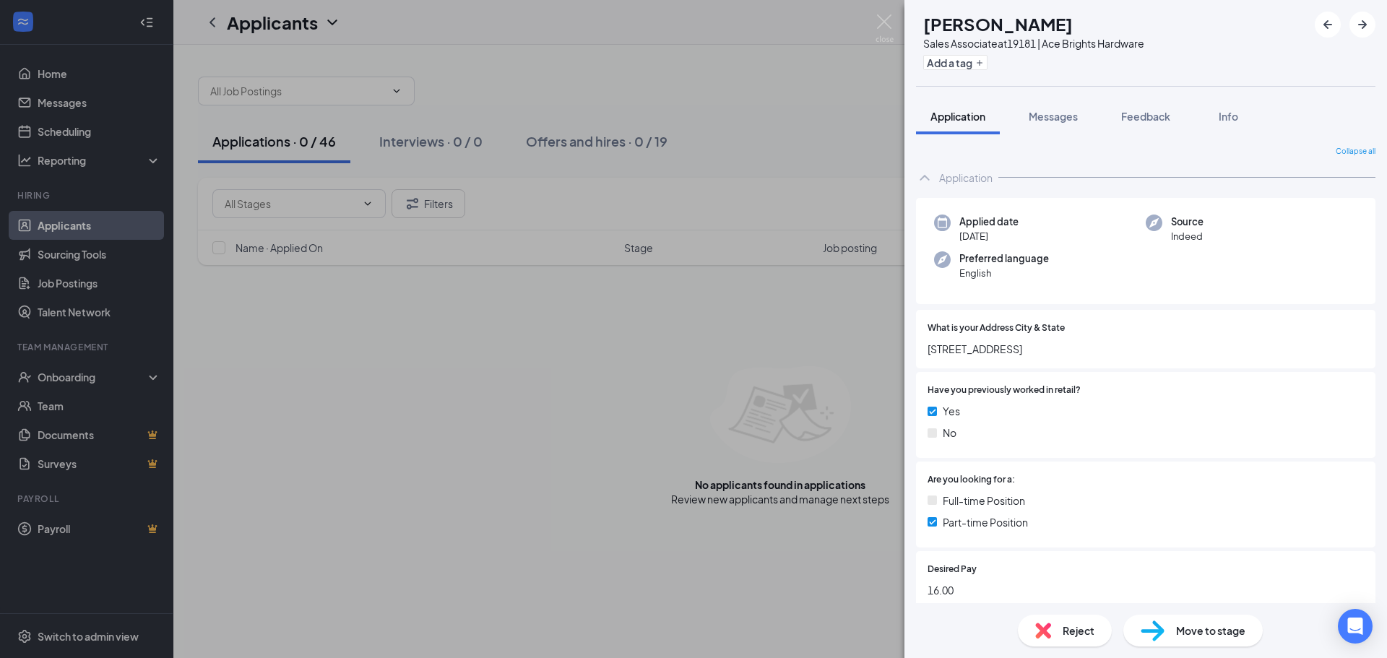
click at [613, 418] on div "MC [PERSON_NAME] Sales Associate at 19181 | Ace Brights Hardware Add a tag Appl…" at bounding box center [693, 329] width 1387 height 658
